Goal: Information Seeking & Learning: Learn about a topic

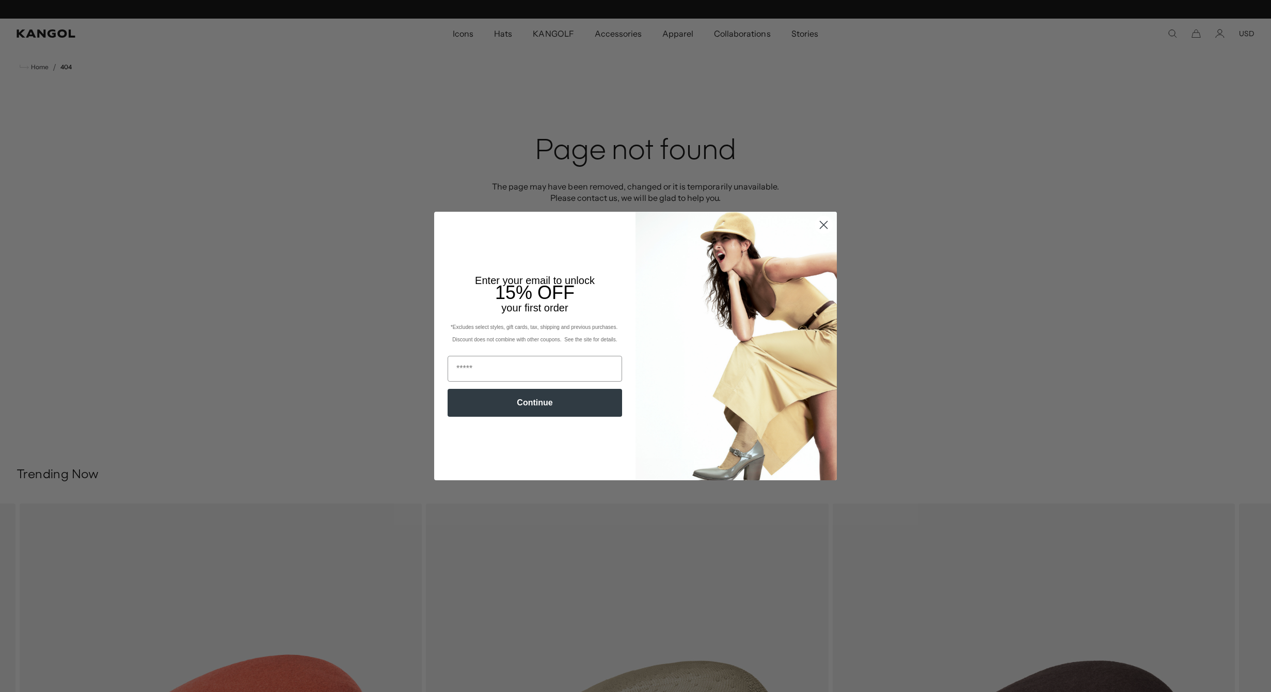
scroll to position [0, 213]
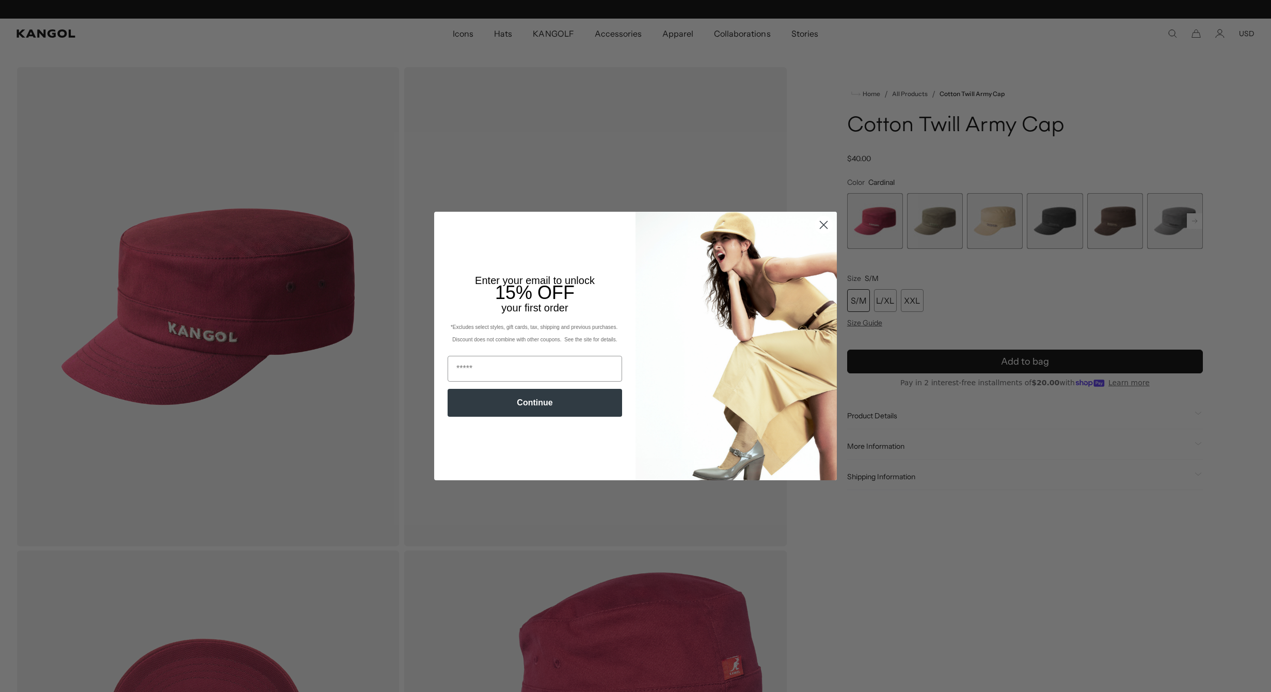
scroll to position [0, 213]
